Goal: Transaction & Acquisition: Purchase product/service

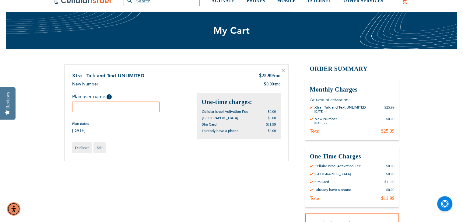
scroll to position [61, 0]
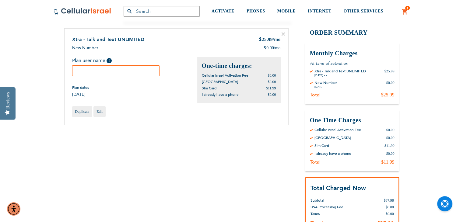
click at [93, 70] on input "text" at bounding box center [116, 70] width 88 height 11
click at [107, 70] on input "Joshua Gruenfeld (Yeshiva Bais Yisroel)" at bounding box center [116, 70] width 88 height 11
type input "Joshua Gruenfeld (Yeshiva Bais Yisroel)"
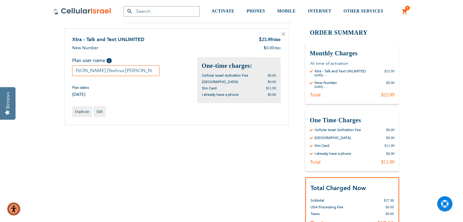
scroll to position [0, 0]
click at [144, 85] on div "Plan dates 08/24/2025" at bounding box center [134, 91] width 125 height 12
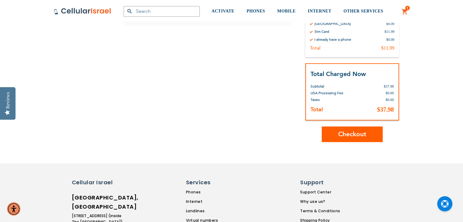
scroll to position [183, 0]
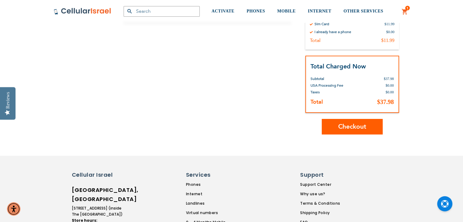
click at [354, 125] on span "Checkout" at bounding box center [352, 126] width 28 height 9
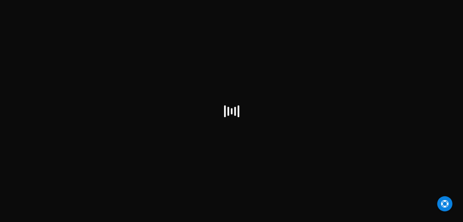
select select "US"
checkbox input "false"
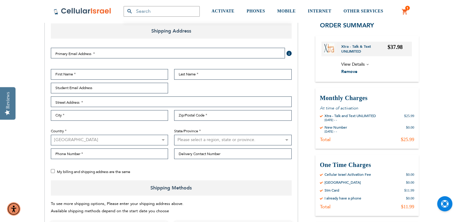
scroll to position [91, 0]
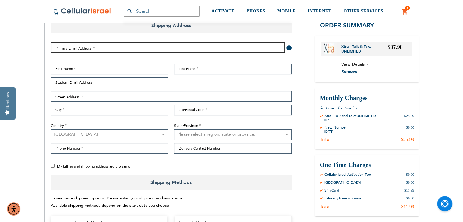
click at [73, 48] on input "Email Address" at bounding box center [168, 47] width 234 height 11
type input "[EMAIL_ADDRESS][DOMAIN_NAME]"
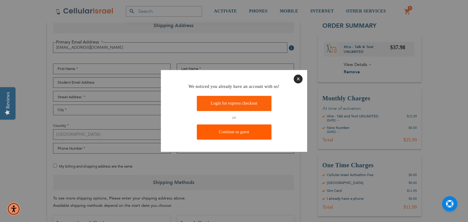
click at [235, 131] on link "Continue as guest" at bounding box center [234, 132] width 75 height 15
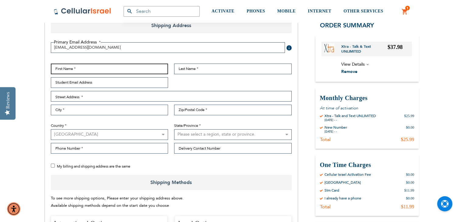
click at [83, 68] on input "First Name" at bounding box center [109, 69] width 117 height 11
type input "Max"
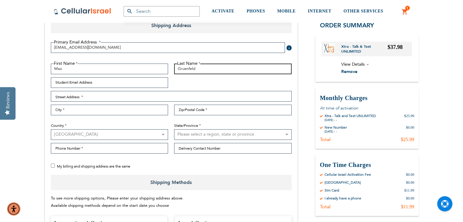
type input "Gruenfeld"
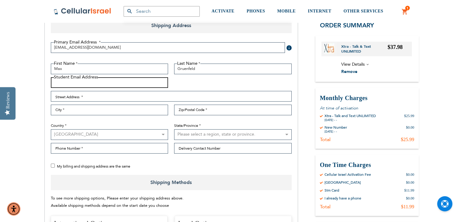
click at [79, 81] on input "Student Email Address" at bounding box center [109, 82] width 117 height 11
type input "d"
type input "[EMAIL_ADDRESS][DOMAIN_NAME]"
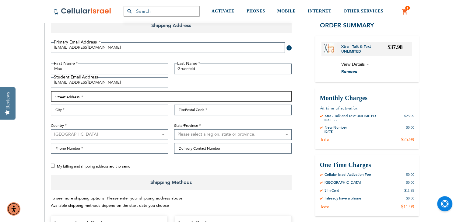
click at [68, 96] on input "Street Address: Line 1" at bounding box center [171, 96] width 241 height 11
type input "[STREET_ADDRESS][PERSON_NAME]"
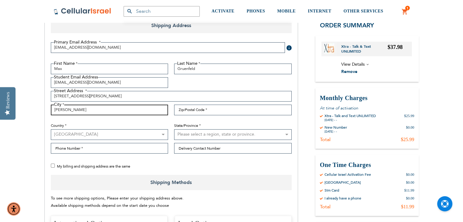
type input "[PERSON_NAME]"
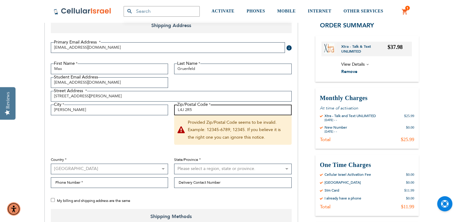
click at [184, 109] on input "L4J 2R5" at bounding box center [232, 110] width 117 height 11
type input "L4J2R5"
click at [155, 141] on div "First Name Max Last Name [GEOGRAPHIC_DATA] Student Email Address [EMAIL_ADDRESS…" at bounding box center [171, 128] width 247 height 128
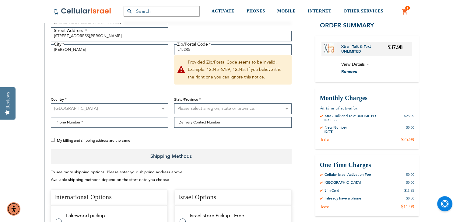
scroll to position [152, 0]
click at [160, 107] on select "[GEOGRAPHIC_DATA] [GEOGRAPHIC_DATA] [GEOGRAPHIC_DATA] [GEOGRAPHIC_DATA] [GEOGRA…" at bounding box center [109, 108] width 117 height 11
select select "CA"
click at [51, 103] on select "[GEOGRAPHIC_DATA] [GEOGRAPHIC_DATA] [GEOGRAPHIC_DATA] [GEOGRAPHIC_DATA] [GEOGRA…" at bounding box center [109, 108] width 117 height 11
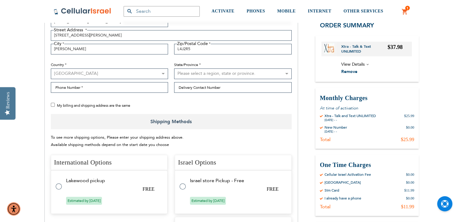
click at [243, 73] on select "Please select a region, state or province. [GEOGRAPHIC_DATA] [GEOGRAPHIC_DATA] …" at bounding box center [232, 73] width 117 height 11
select select "74"
click at [174, 68] on select "Please select a region, state or province. [GEOGRAPHIC_DATA] [GEOGRAPHIC_DATA] …" at bounding box center [232, 73] width 117 height 11
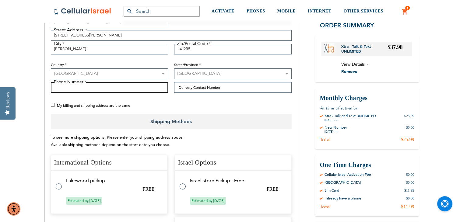
click at [74, 86] on input "Phone Number" at bounding box center [109, 87] width 117 height 11
type input "[PHONE_NUMBER]"
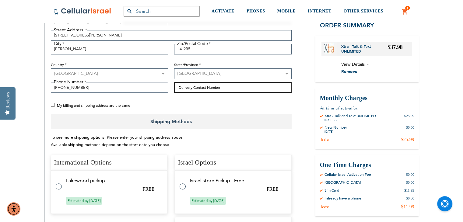
click at [205, 88] on input "Delivery Contact Number" at bounding box center [232, 87] width 117 height 11
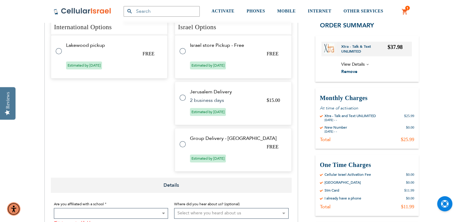
scroll to position [304, 0]
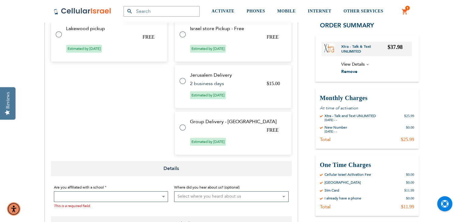
click at [184, 77] on label at bounding box center [186, 77] width 12 height 0
checkbox input "true"
radio input "true"
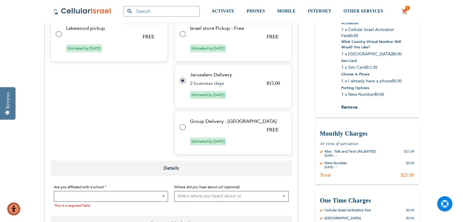
scroll to position [396, 0]
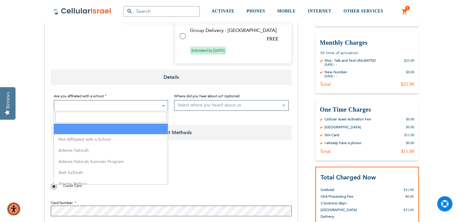
click at [164, 104] on span at bounding box center [163, 105] width 6 height 10
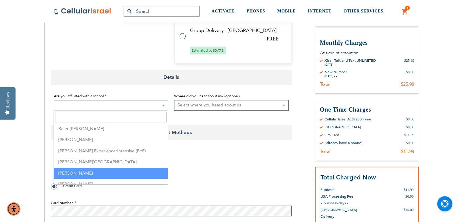
select select "18"
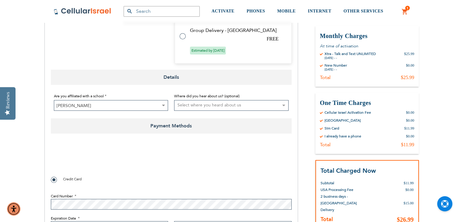
click at [283, 105] on select "Select where you heard about us Existing Customer Friend Other School/Group BP …" at bounding box center [231, 105] width 114 height 11
select select "1"
click at [174, 100] on select "Select where you heard about us Existing Customer Friend Other School/Group BP …" at bounding box center [231, 105] width 114 height 11
checkbox input "true"
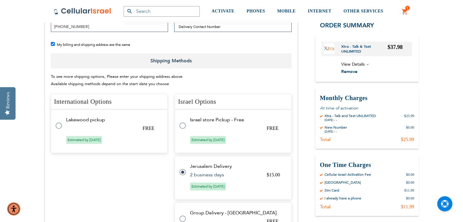
scroll to position [183, 0]
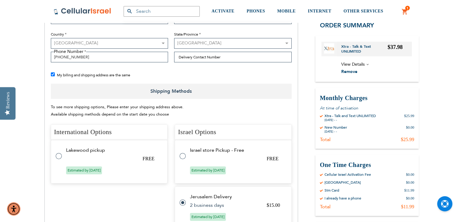
click at [52, 73] on input "My billing and shipping address are the same" at bounding box center [53, 74] width 4 height 4
checkbox input "false"
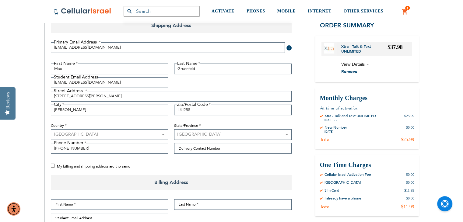
scroll to position [91, 0]
drag, startPoint x: 65, startPoint y: 67, endPoint x: 46, endPoint y: 65, distance: 19.3
click at [48, 66] on div "First Name Max" at bounding box center [110, 69] width 124 height 11
type input "[PERSON_NAME]"
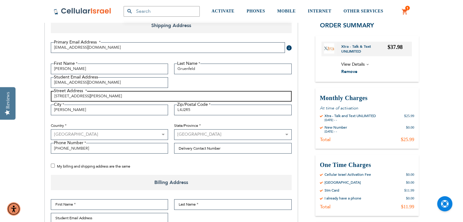
drag, startPoint x: 89, startPoint y: 96, endPoint x: 40, endPoint y: 94, distance: 48.4
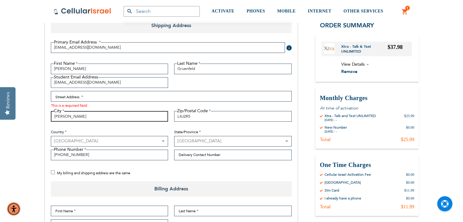
drag, startPoint x: 73, startPoint y: 116, endPoint x: 40, endPoint y: 114, distance: 32.3
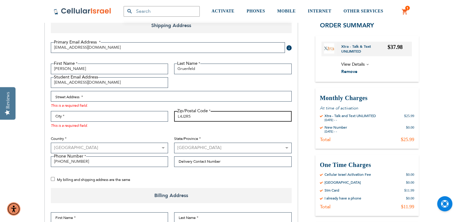
drag, startPoint x: 194, startPoint y: 115, endPoint x: 164, endPoint y: 113, distance: 29.6
click at [164, 113] on div "First Name [PERSON_NAME] Last Name [GEOGRAPHIC_DATA] Student Email Address [EMA…" at bounding box center [171, 117] width 247 height 107
click at [156, 146] on select "[GEOGRAPHIC_DATA] [GEOGRAPHIC_DATA] [GEOGRAPHIC_DATA] [GEOGRAPHIC_DATA] [GEOGRA…" at bounding box center [109, 148] width 117 height 11
select select "IL"
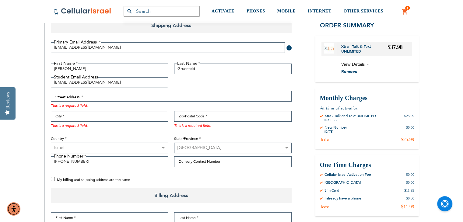
click at [51, 143] on select "[GEOGRAPHIC_DATA] [GEOGRAPHIC_DATA] [GEOGRAPHIC_DATA] [GEOGRAPHIC_DATA] [GEOGRA…" at bounding box center [109, 148] width 117 height 11
checkbox input "true"
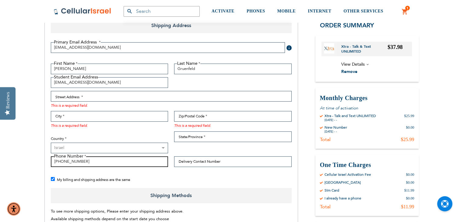
drag, startPoint x: 83, startPoint y: 161, endPoint x: 38, endPoint y: 161, distance: 44.4
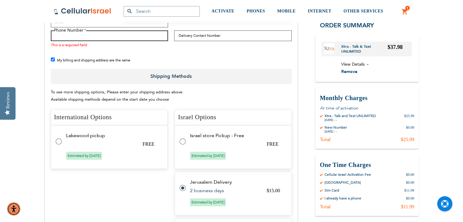
scroll to position [183, 0]
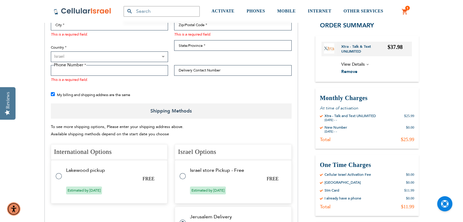
click at [52, 94] on input "My billing and shipping address are the same" at bounding box center [53, 94] width 4 height 4
checkbox input "false"
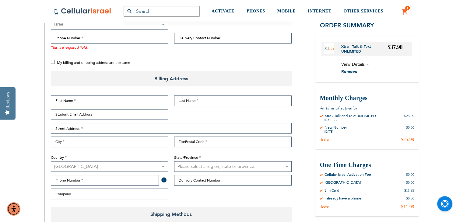
scroll to position [244, 0]
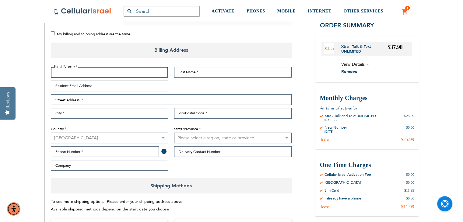
click at [64, 70] on input "First Name" at bounding box center [109, 72] width 117 height 11
type input "Max"
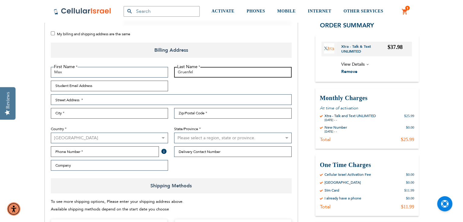
type input "Gruenfeld"
checkbox input "false"
type input "Gruenfeld"
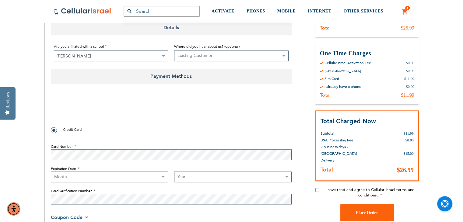
checkbox input "true"
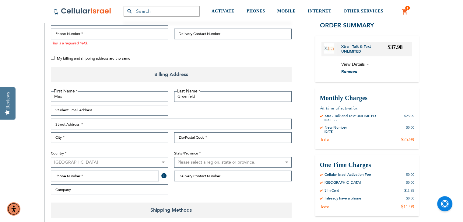
scroll to position [252, 0]
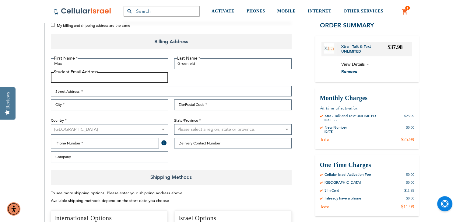
click at [64, 76] on input "Student Email Address" at bounding box center [109, 77] width 117 height 11
type input "j"
type input "[EMAIL_ADDRESS][DOMAIN_NAME]"
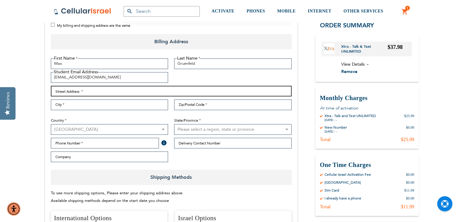
click at [67, 89] on input "Street Address: Line 1" at bounding box center [171, 91] width 241 height 11
type input "[STREET_ADDRESS][PERSON_NAME]"
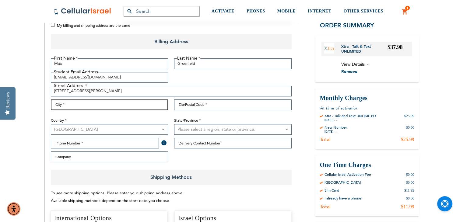
click at [66, 105] on input "City" at bounding box center [109, 105] width 117 height 11
type input "[PERSON_NAME]"
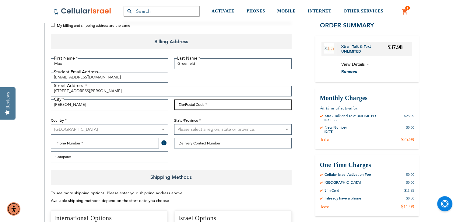
click at [185, 105] on input "Zip/Postal Code" at bounding box center [232, 105] width 117 height 11
type input "L4J 2R5"
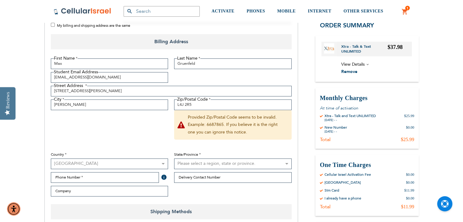
click at [92, 161] on select "[GEOGRAPHIC_DATA] [GEOGRAPHIC_DATA] [GEOGRAPHIC_DATA] [GEOGRAPHIC_DATA] [GEOGRA…" at bounding box center [109, 164] width 117 height 11
select select "CA"
click at [51, 159] on select "[GEOGRAPHIC_DATA] [GEOGRAPHIC_DATA] [GEOGRAPHIC_DATA] [GEOGRAPHIC_DATA] [GEOGRA…" at bounding box center [109, 164] width 117 height 11
click at [219, 163] on select "Please select a region, state or province. [GEOGRAPHIC_DATA] [GEOGRAPHIC_DATA] …" at bounding box center [232, 164] width 117 height 11
select select "74"
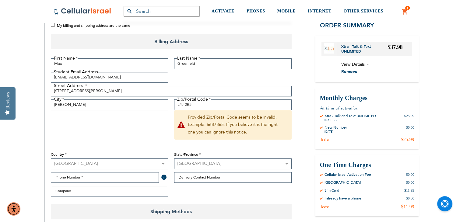
click at [174, 159] on select "Please select a region, state or province. [GEOGRAPHIC_DATA] [GEOGRAPHIC_DATA] …" at bounding box center [232, 164] width 117 height 11
click at [91, 176] on input "Phone Number" at bounding box center [105, 177] width 108 height 11
type input "[PHONE_NUMBER]"
click at [196, 176] on input "Delivery Contact Number" at bounding box center [232, 177] width 117 height 11
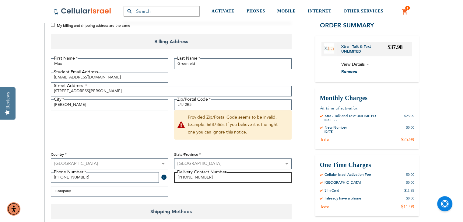
type input "[PHONE_NUMBER]"
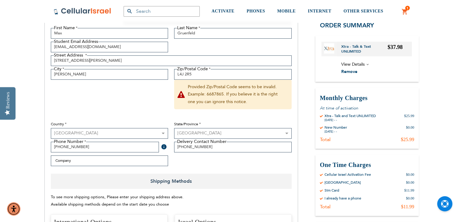
click at [164, 146] on span at bounding box center [163, 146] width 5 height 5
click at [229, 174] on span "Shipping Methods" at bounding box center [171, 181] width 241 height 15
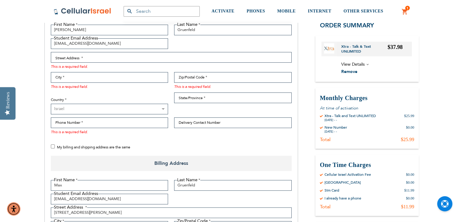
scroll to position [682, 0]
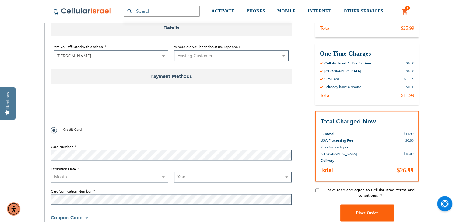
checkbox input "true"
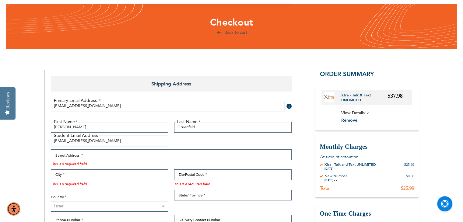
scroll to position [91, 0]
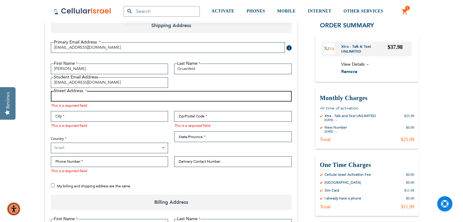
click at [65, 93] on input "Street Address: Line 1" at bounding box center [171, 96] width 241 height 11
paste input "3 [PERSON_NAME]"
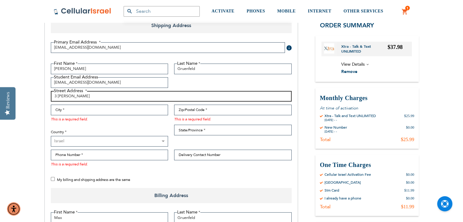
type input "3 [PERSON_NAME]"
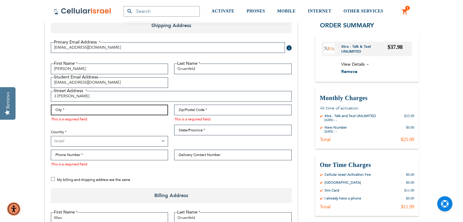
click at [55, 107] on input "City" at bounding box center [109, 110] width 117 height 11
type input "[PERSON_NAME]"
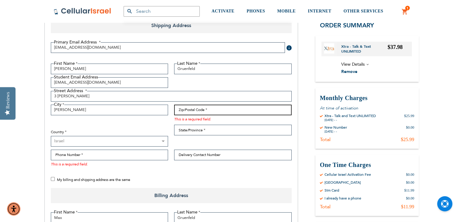
click at [185, 109] on input "Zip/Postal Code" at bounding box center [232, 110] width 117 height 11
click at [152, 124] on div "First Name [PERSON_NAME] Last Name [GEOGRAPHIC_DATA] Student Email Address [EMA…" at bounding box center [171, 117] width 247 height 107
click at [182, 111] on input "Zip/Postal Code" at bounding box center [232, 110] width 117 height 11
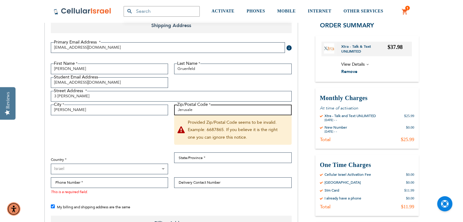
type input "[GEOGRAPHIC_DATA]"
checkbox input "true"
type input "[GEOGRAPHIC_DATA]"
click at [154, 133] on div "First Name [PERSON_NAME] Last Name [GEOGRAPHIC_DATA] Student Email Address [EMA…" at bounding box center [171, 131] width 247 height 134
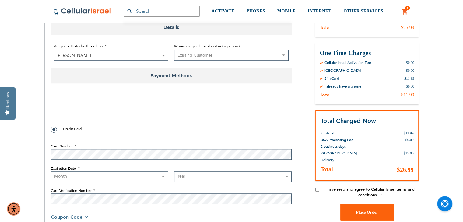
checkbox input "true"
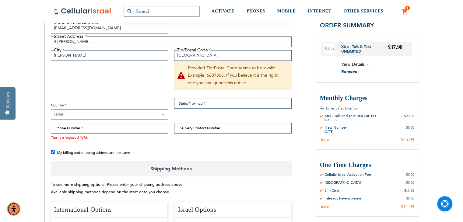
scroll to position [213, 0]
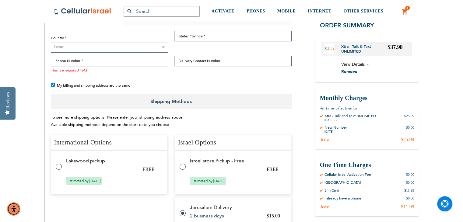
click at [51, 84] on input "My billing and shipping address are the same" at bounding box center [53, 85] width 4 height 4
checkbox input "false"
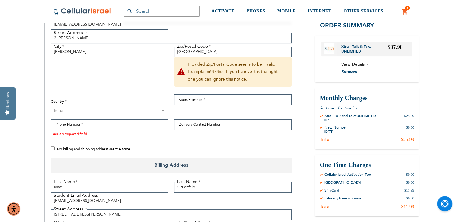
scroll to position [152, 0]
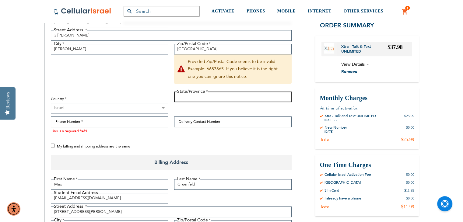
click at [200, 98] on input "State/Province" at bounding box center [232, 97] width 117 height 11
type input "[GEOGRAPHIC_DATA]"
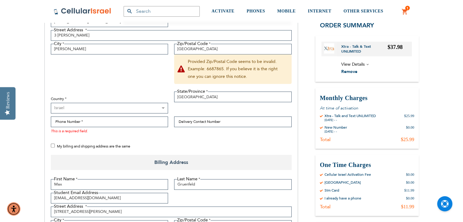
click at [154, 78] on div "First Name [PERSON_NAME] Last Name [GEOGRAPHIC_DATA] Student Email Address [EMA…" at bounding box center [171, 70] width 247 height 134
click at [80, 121] on input "Phone Number" at bounding box center [109, 122] width 117 height 11
type input "[PHONE_NUMBER]"
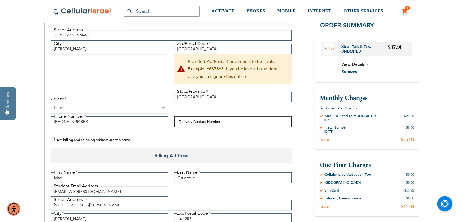
click at [219, 120] on input "Delivery Contact Number" at bounding box center [232, 122] width 117 height 11
paste input "[US_EMPLOYER_IDENTIFICATION_NUMBER]"
type input "[US_EMPLOYER_IDENTIFICATION_NUMBER]"
click at [248, 152] on span "Billing Address" at bounding box center [171, 155] width 241 height 15
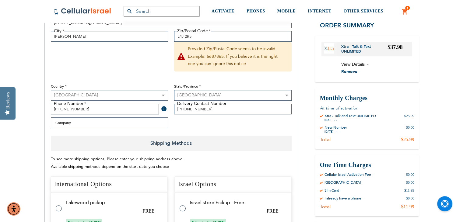
scroll to position [696, 0]
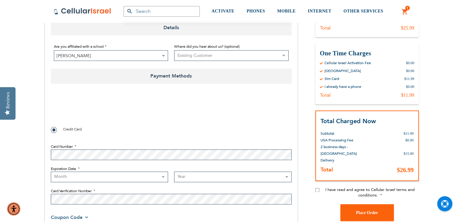
checkbox input "true"
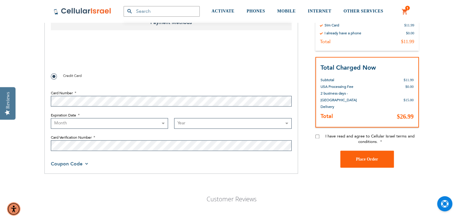
scroll to position [757, 0]
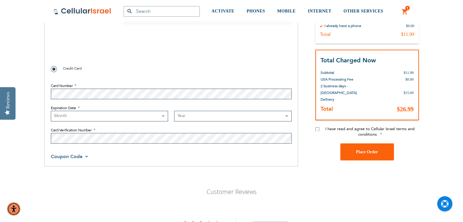
click at [71, 116] on select "Month [DATE] - [DATE] - [DATE] - [DATE] - [DATE] - [DATE] - [DATE] - [DATE] - […" at bounding box center [109, 116] width 117 height 11
select select "7"
click at [51, 111] on select "Month [DATE] - [DATE] - [DATE] - [DATE] - [DATE] - [DATE] - [DATE] - [DATE] - […" at bounding box center [109, 116] width 117 height 11
click at [198, 113] on select "Year [DATE] 2026 2027 2028 2029 2030 2031 2032 2033 2034 2035 2036 2037 2038 20…" at bounding box center [232, 116] width 117 height 11
select select "2029"
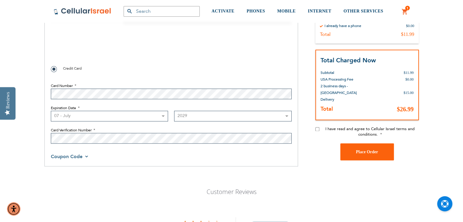
click at [174, 111] on select "Year [DATE] 2026 2027 2028 2029 2030 2031 2032 2033 2034 2035 2036 2037 2038 20…" at bounding box center [232, 116] width 117 height 11
click at [86, 156] on span "Coupon Code" at bounding box center [70, 156] width 38 height 7
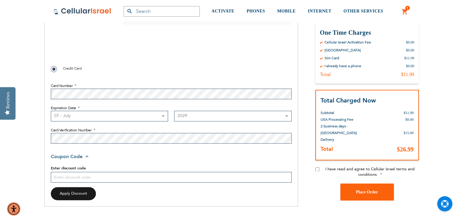
click at [86, 156] on span "Coupon Code" at bounding box center [70, 156] width 39 height 7
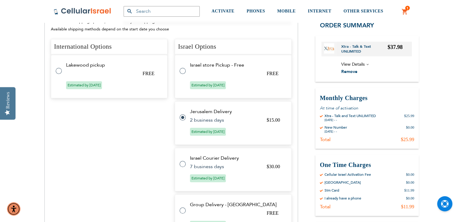
scroll to position [483, 0]
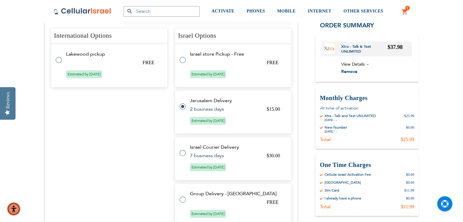
click at [366, 65] on span "View Details" at bounding box center [376, 65] width 71 height 8
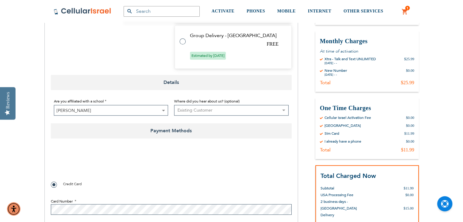
scroll to position [666, 0]
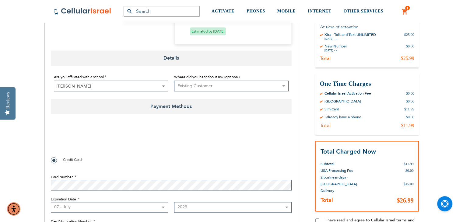
checkbox input "false"
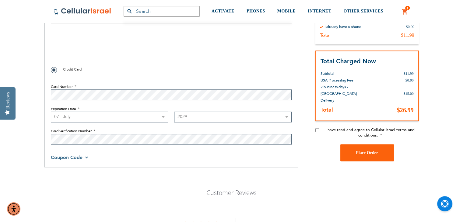
scroll to position [757, 0]
click at [316, 129] on input "I have read and agree to Cellular Israel terms and conditions." at bounding box center [317, 129] width 4 height 4
checkbox input "true"
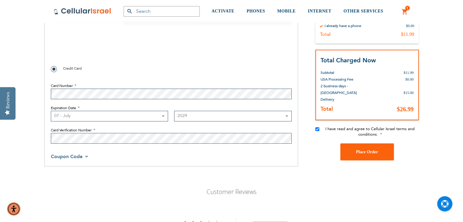
checkbox input "true"
click at [363, 150] on span "Place Order" at bounding box center [367, 151] width 22 height 5
